Goal: Task Accomplishment & Management: Manage account settings

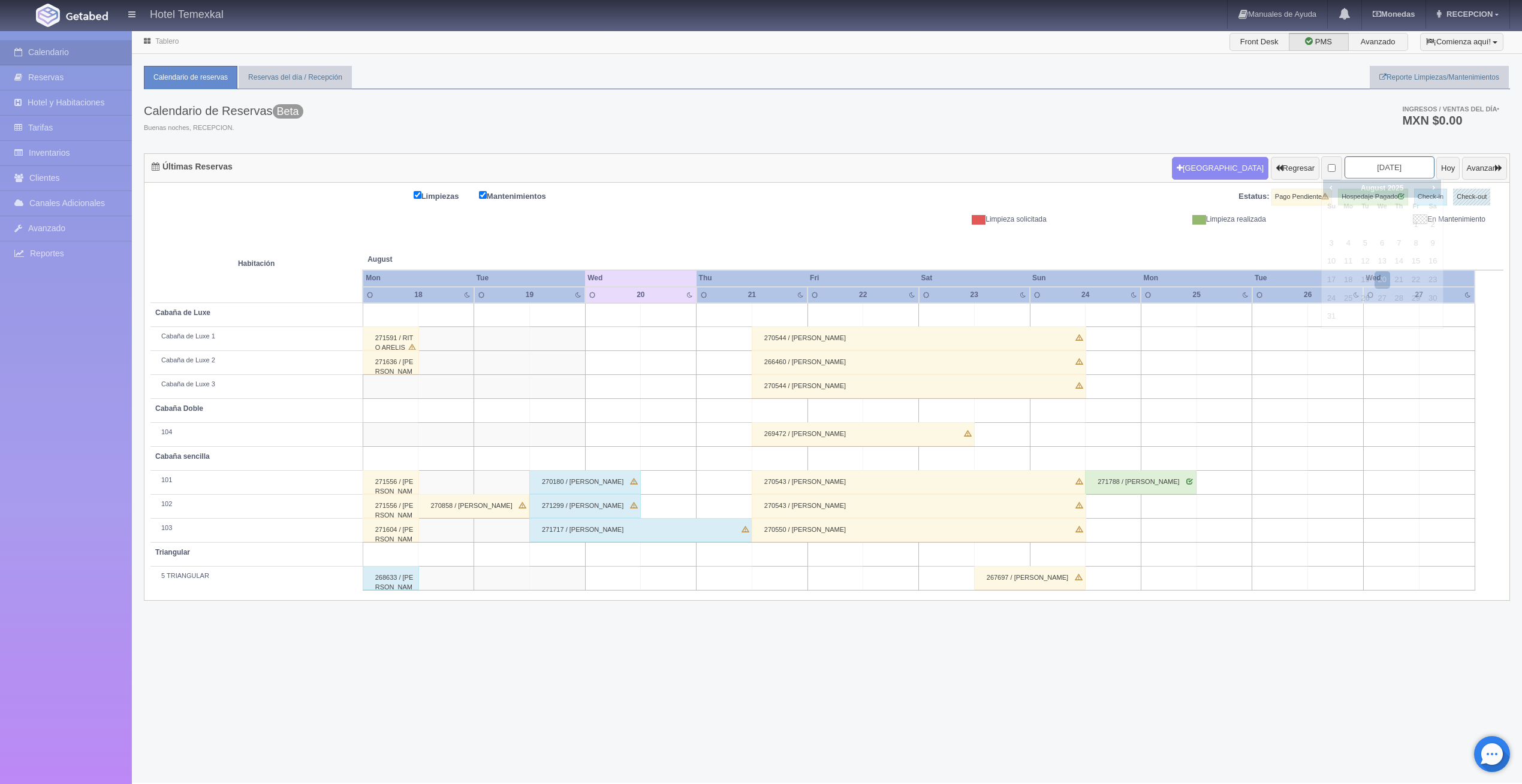
click at [1391, 173] on input "2025-08-20" at bounding box center [1389, 167] width 90 height 22
click at [1431, 184] on span "Next" at bounding box center [1433, 187] width 10 height 10
click at [1416, 220] on link "5" at bounding box center [1415, 224] width 15 height 17
type input "[DATE]"
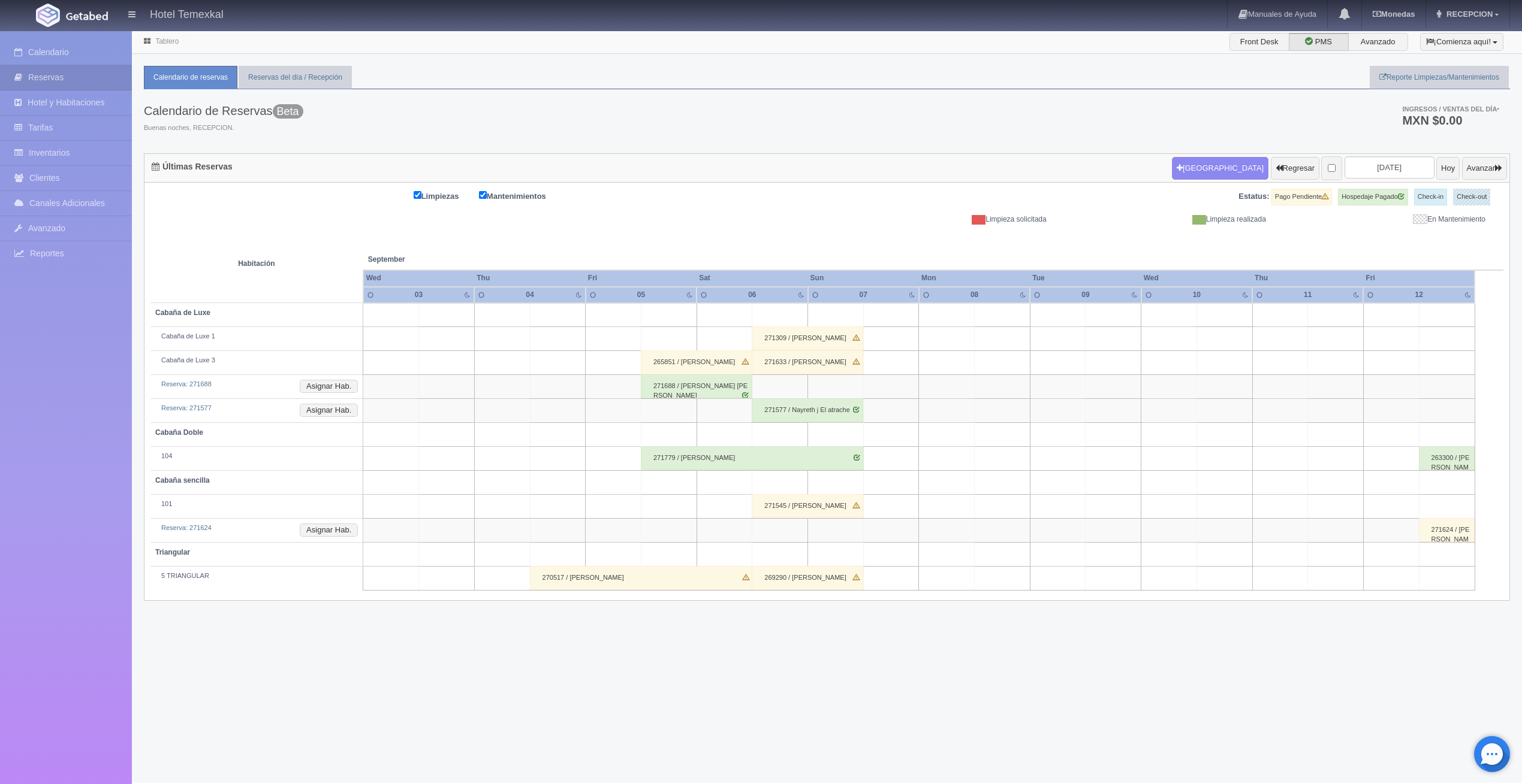
click at [683, 454] on div "271779 / [PERSON_NAME]" at bounding box center [752, 458] width 223 height 24
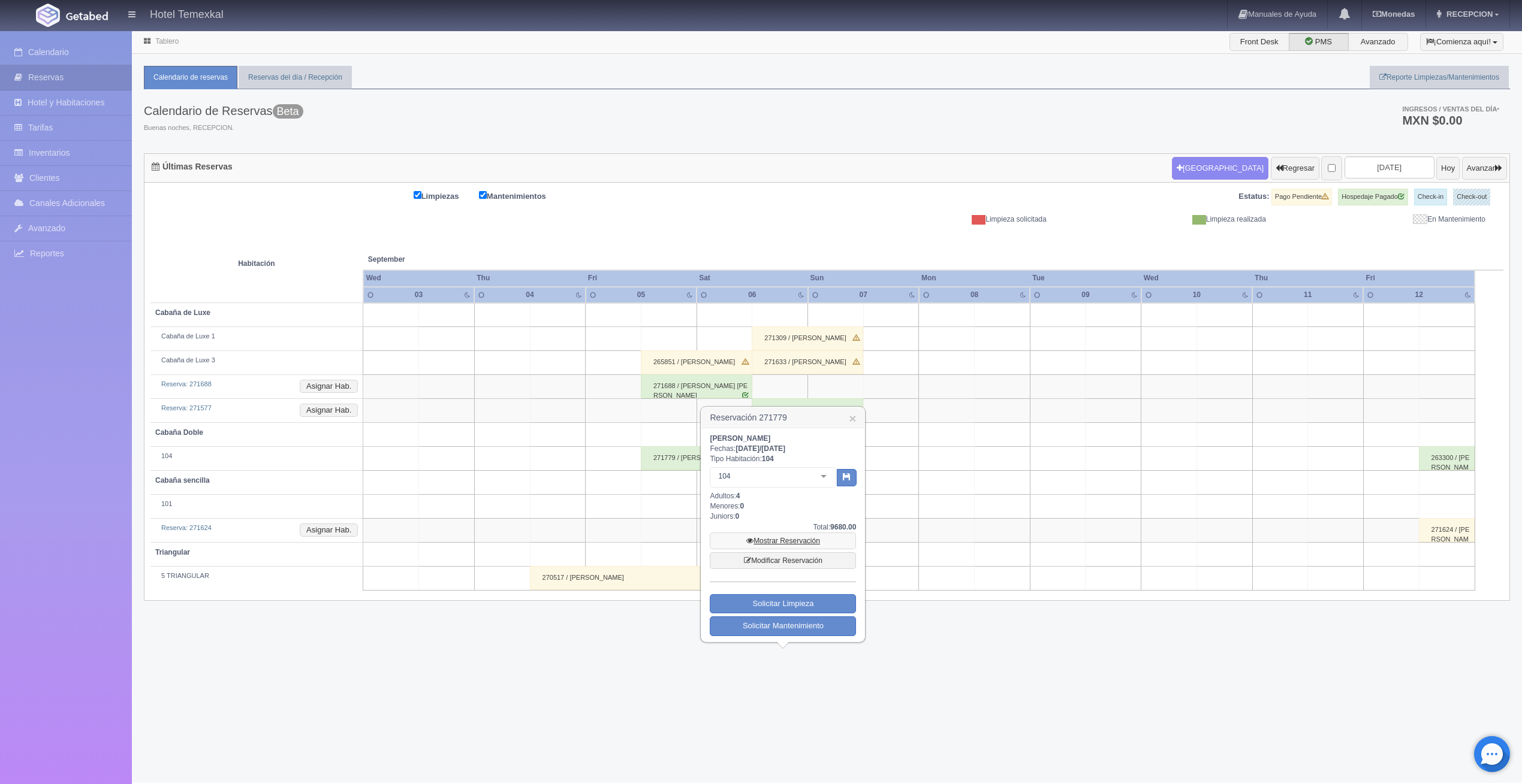
click at [818, 541] on link "Mostrar Reservación" at bounding box center [782, 541] width 146 height 16
